Goal: Find specific page/section: Find specific page/section

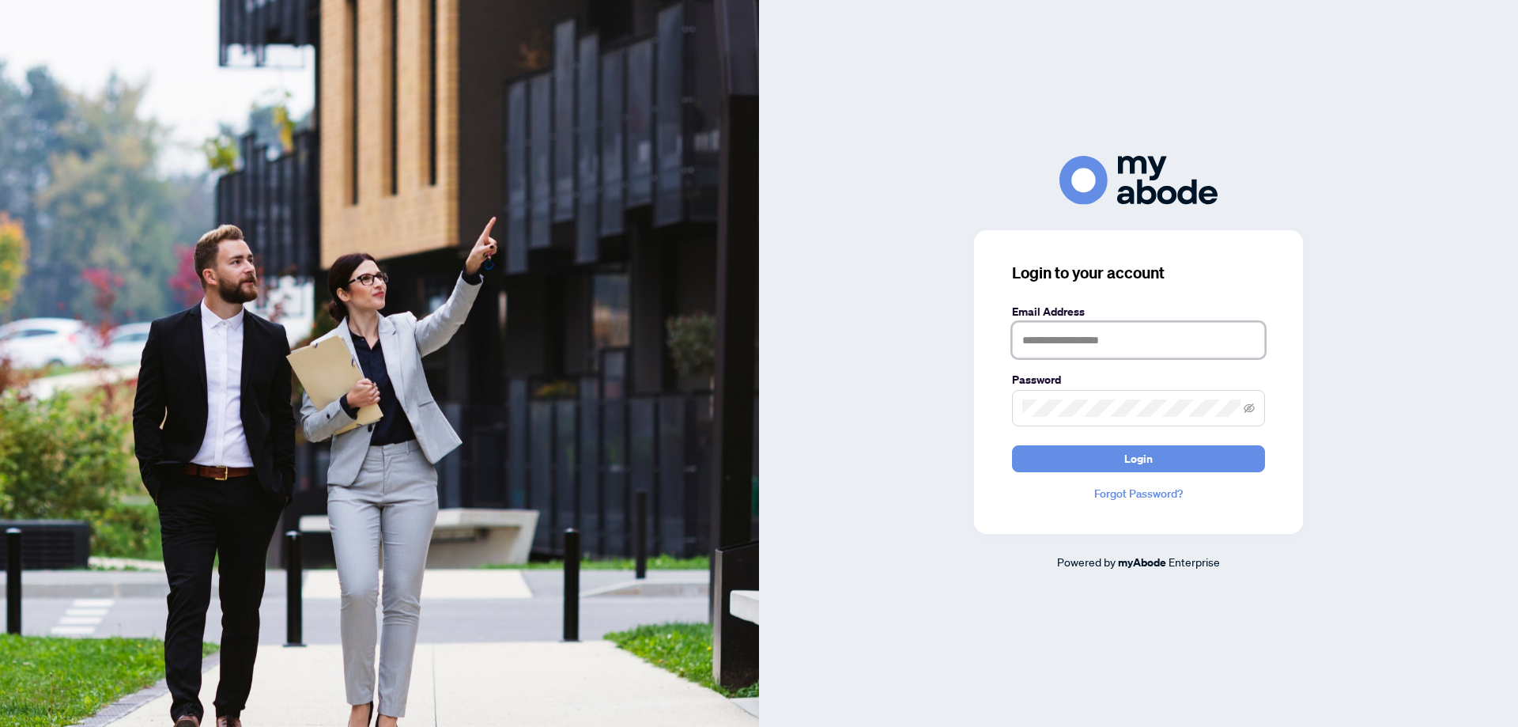
click at [1118, 334] on input "text" at bounding box center [1138, 340] width 253 height 36
type input "**********"
click at [1081, 458] on button "Login" at bounding box center [1138, 458] width 253 height 27
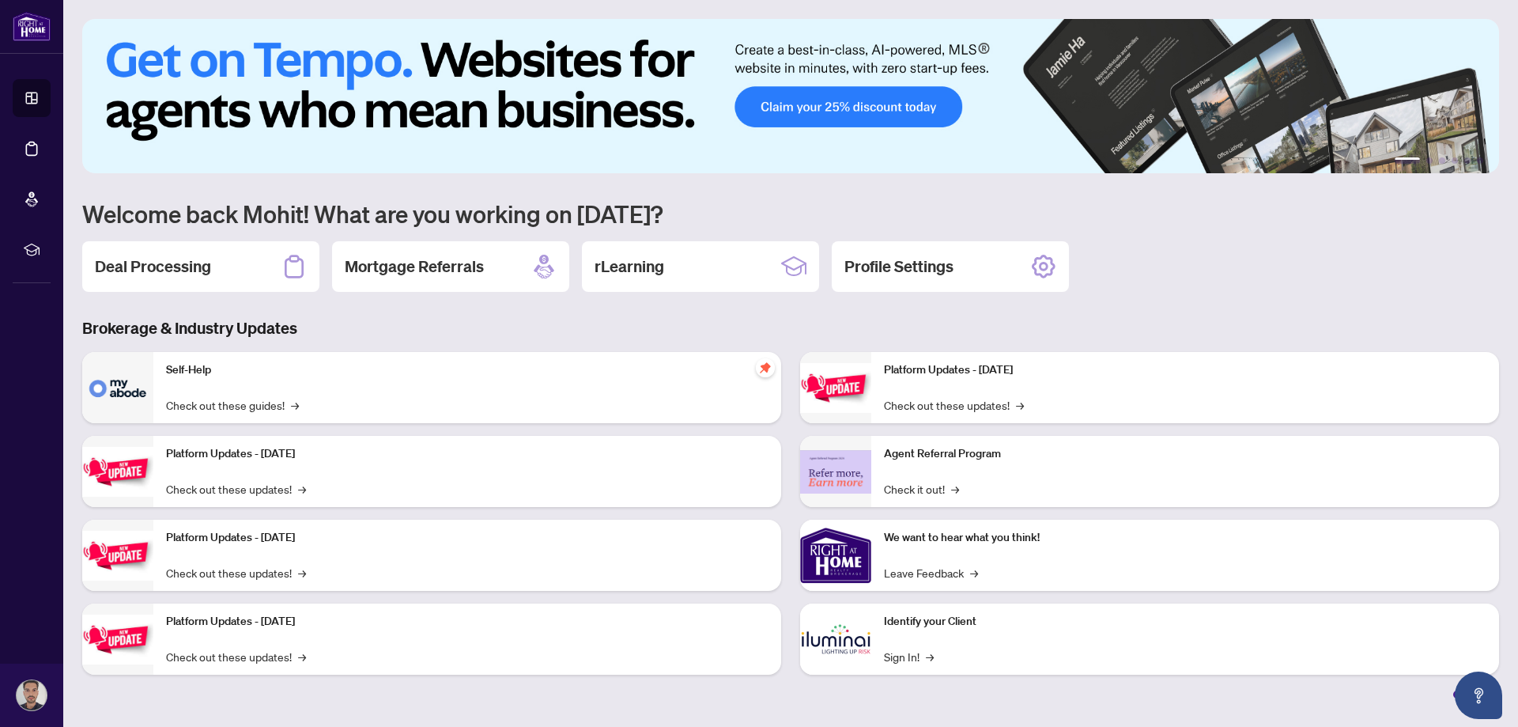
click at [957, 103] on img at bounding box center [790, 96] width 1417 height 154
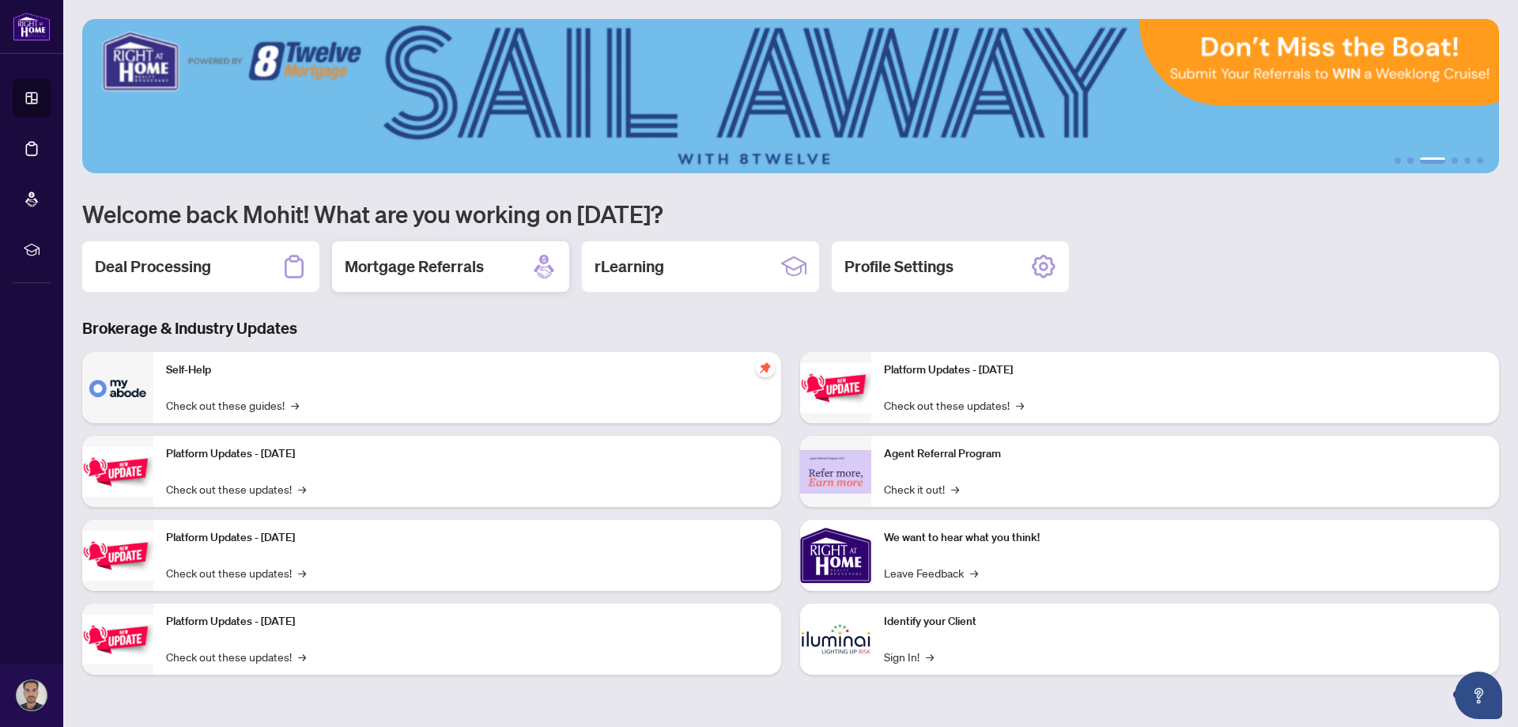
click at [442, 278] on div "Mortgage Referrals" at bounding box center [450, 266] width 237 height 51
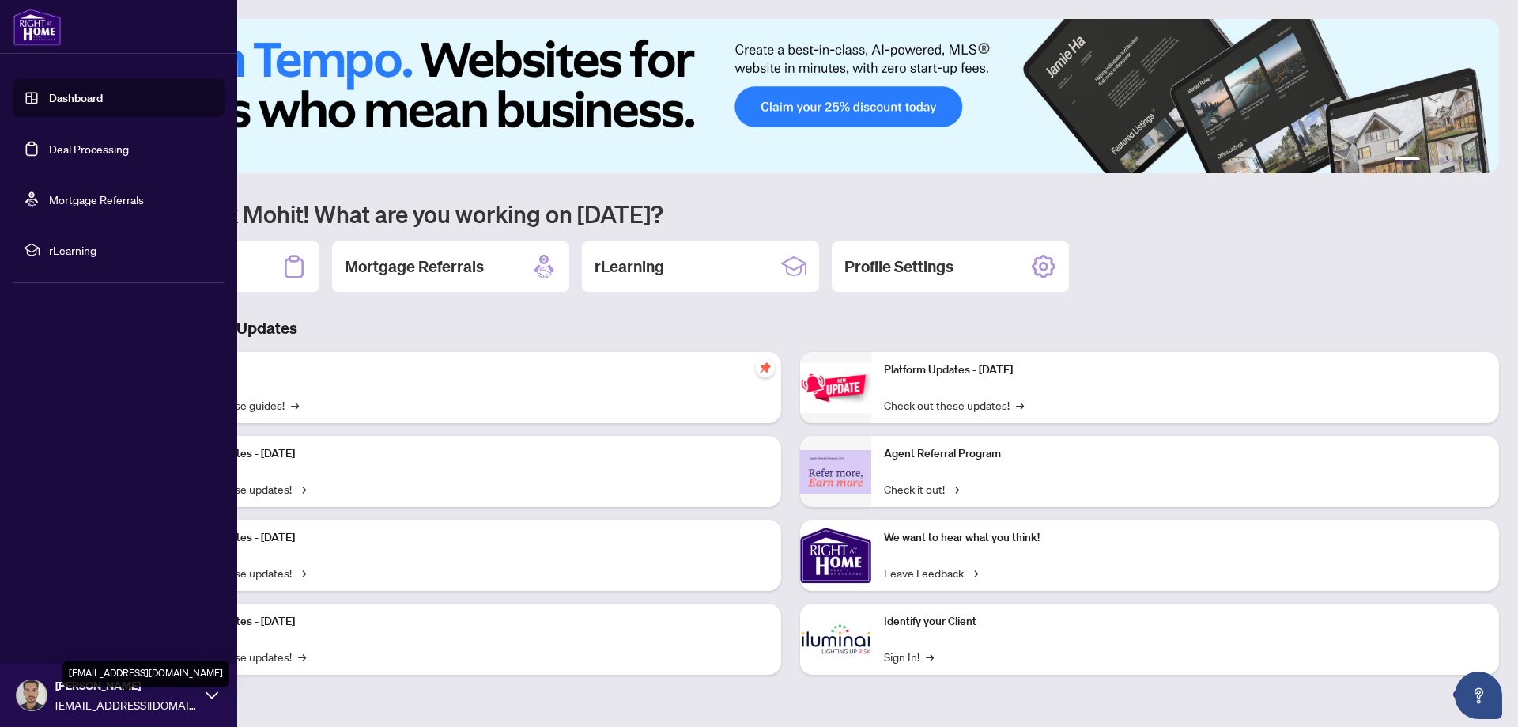
click at [217, 697] on icon at bounding box center [212, 695] width 13 height 13
click at [105, 411] on div "Dashboard Deal Processing Mortgage Referrals rLearning [PERSON_NAME] [EMAIL_ADD…" at bounding box center [118, 363] width 237 height 727
